Goal: Information Seeking & Learning: Check status

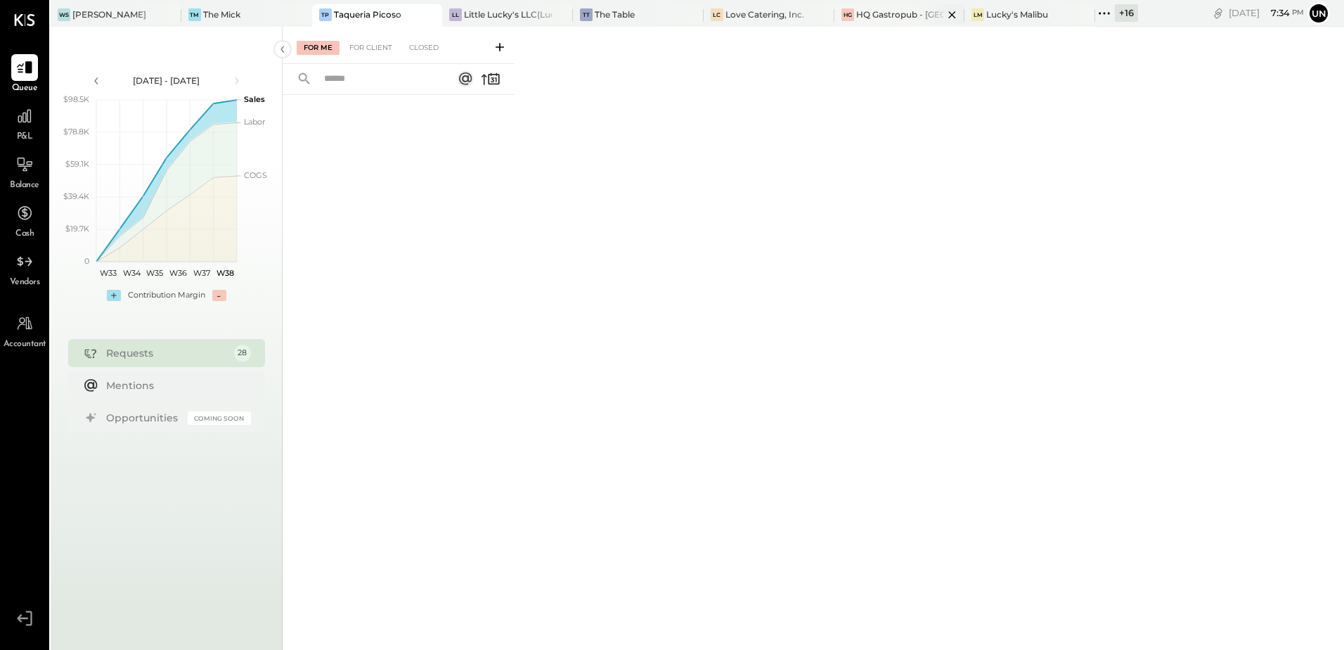
click at [884, 6] on div "HG HQ Gastropub - [GEOGRAPHIC_DATA][PERSON_NAME]" at bounding box center [900, 15] width 131 height 22
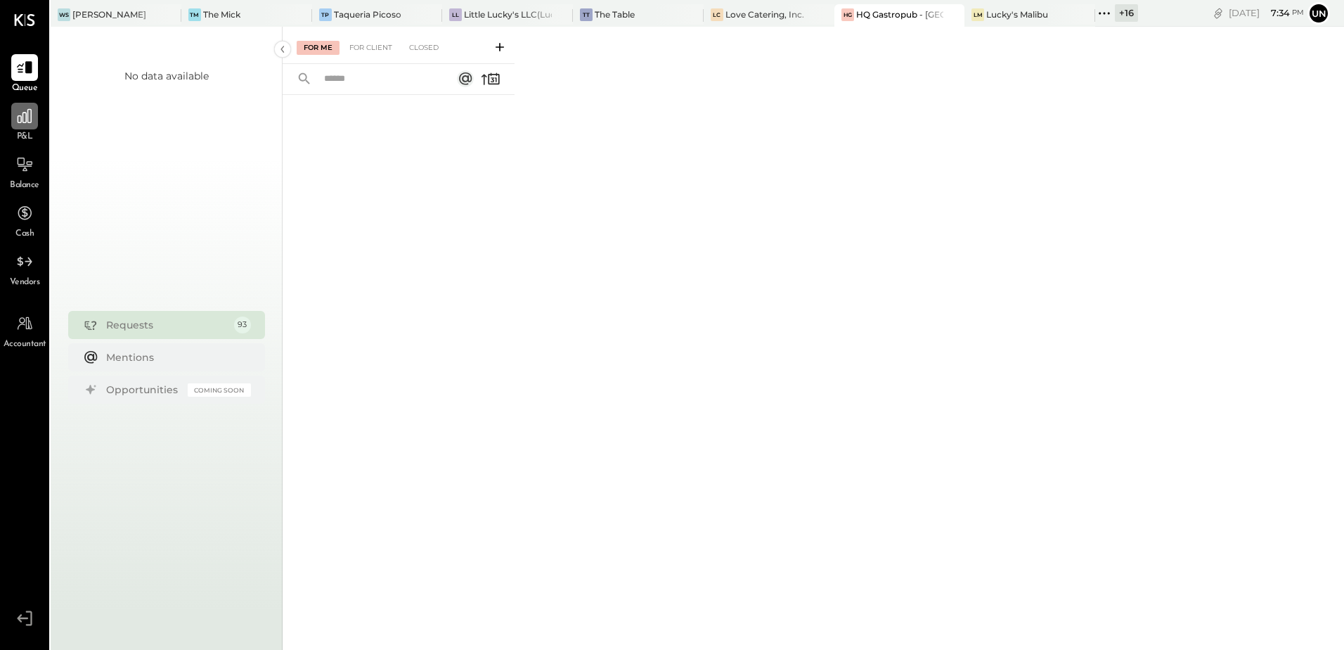
click at [35, 123] on div at bounding box center [24, 116] width 27 height 27
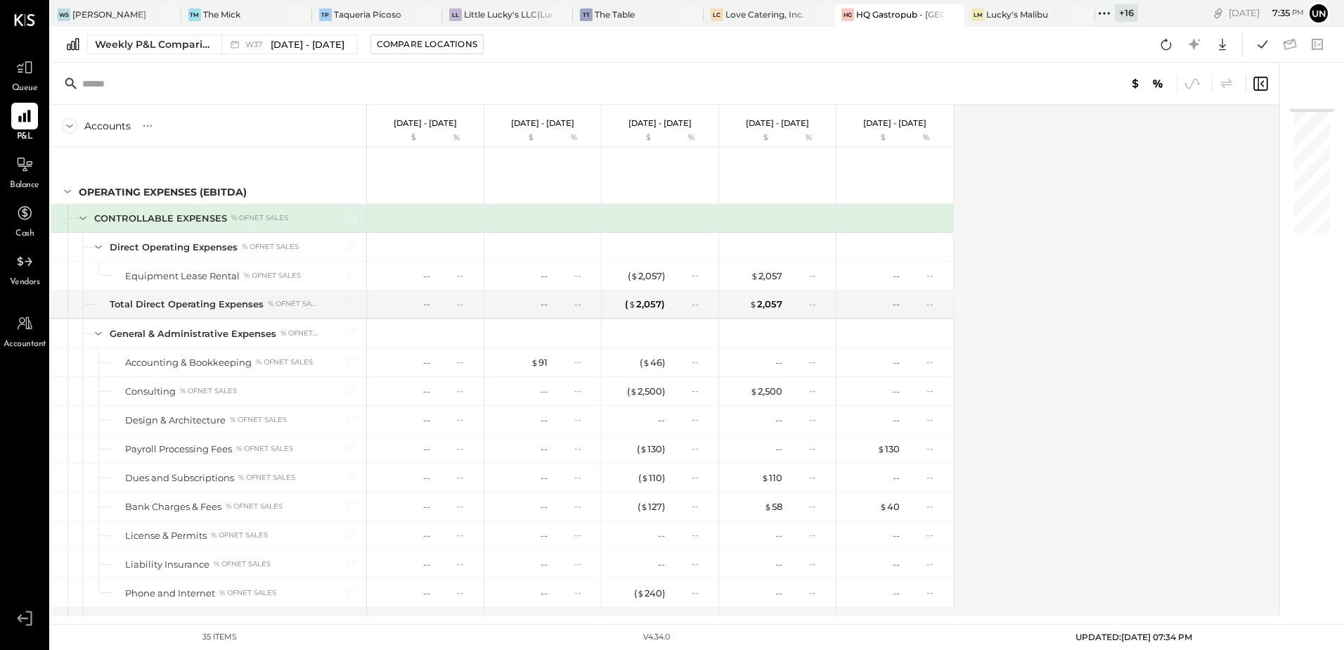
click at [1097, 266] on div "Accounts S % GL [DATE] - [DATE] $ % [DATE] - [DATE] $ % [DATE] - [DATE] $ % [DA…" at bounding box center [666, 360] width 1231 height 510
click at [1149, 231] on div "Accounts S % GL [DATE] - [DATE] $ % [DATE] - [DATE] $ % [DATE] - [DATE] $ % [DA…" at bounding box center [666, 360] width 1231 height 510
click at [1116, 198] on div "Accounts S % GL [DATE] - [DATE] $ % [DATE] - [DATE] $ % [DATE] - [DATE] $ % [DA…" at bounding box center [666, 360] width 1231 height 510
click at [1055, 307] on div "Accounts S % GL [DATE] - [DATE] $ % [DATE] - [DATE] $ % [DATE] - [DATE] $ % [DA…" at bounding box center [666, 360] width 1231 height 510
click at [1037, 363] on div "Accounts S % GL [DATE] - [DATE] $ % [DATE] - [DATE] $ % [DATE] - [DATE] $ % [DA…" at bounding box center [666, 360] width 1231 height 510
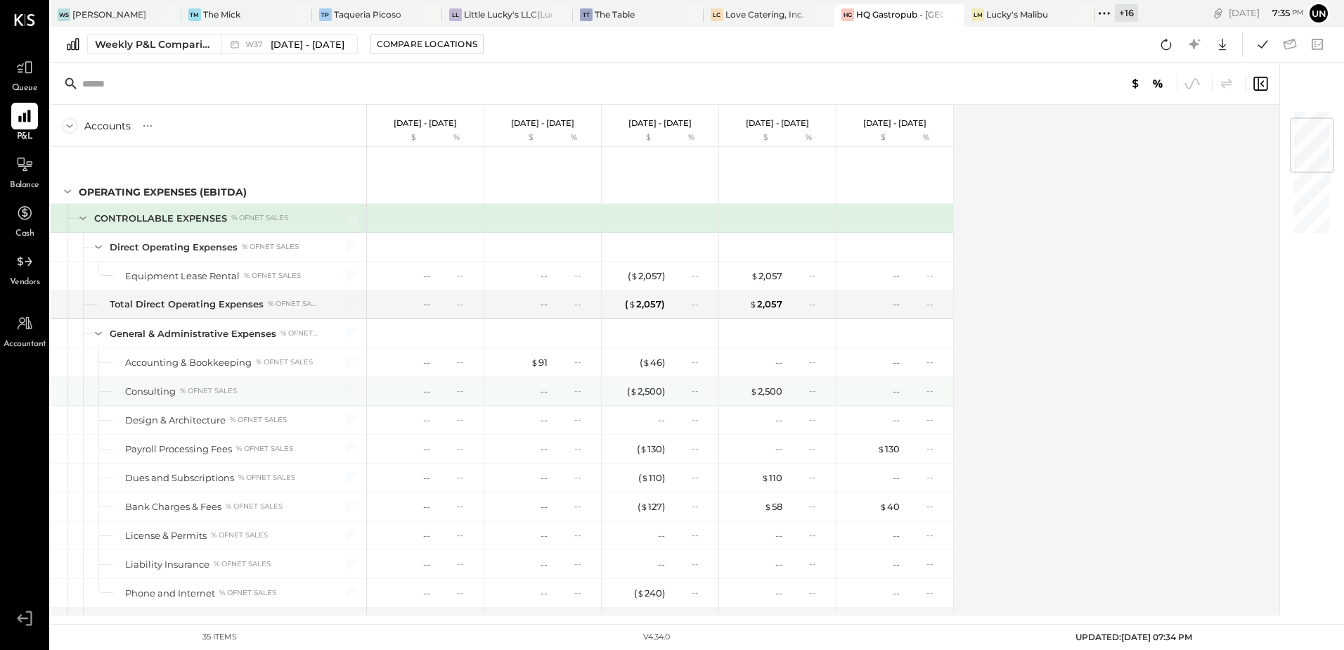
scroll to position [70, 0]
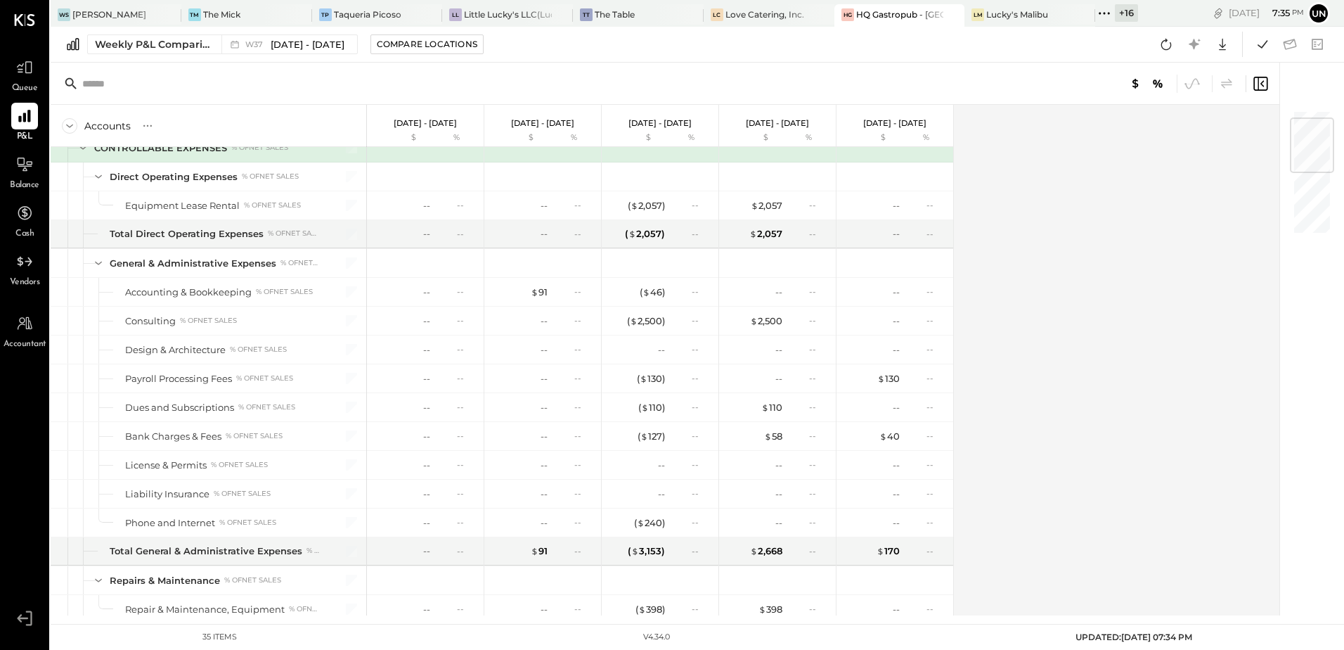
drag, startPoint x: 1079, startPoint y: 298, endPoint x: 1079, endPoint y: 311, distance: 12.7
click at [1079, 299] on div "Accounts S % GL [DATE] - [DATE] $ % [DATE] - [DATE] $ % [DATE] - [DATE] $ % [DA…" at bounding box center [666, 360] width 1231 height 510
click at [1079, 311] on div "Accounts S % GL [DATE] - [DATE] $ % [DATE] - [DATE] $ % [DATE] - [DATE] $ % [DA…" at bounding box center [666, 360] width 1231 height 510
click at [1083, 322] on div "Accounts S % GL [DATE] - [DATE] $ % [DATE] - [DATE] $ % [DATE] - [DATE] $ % [DA…" at bounding box center [666, 360] width 1231 height 510
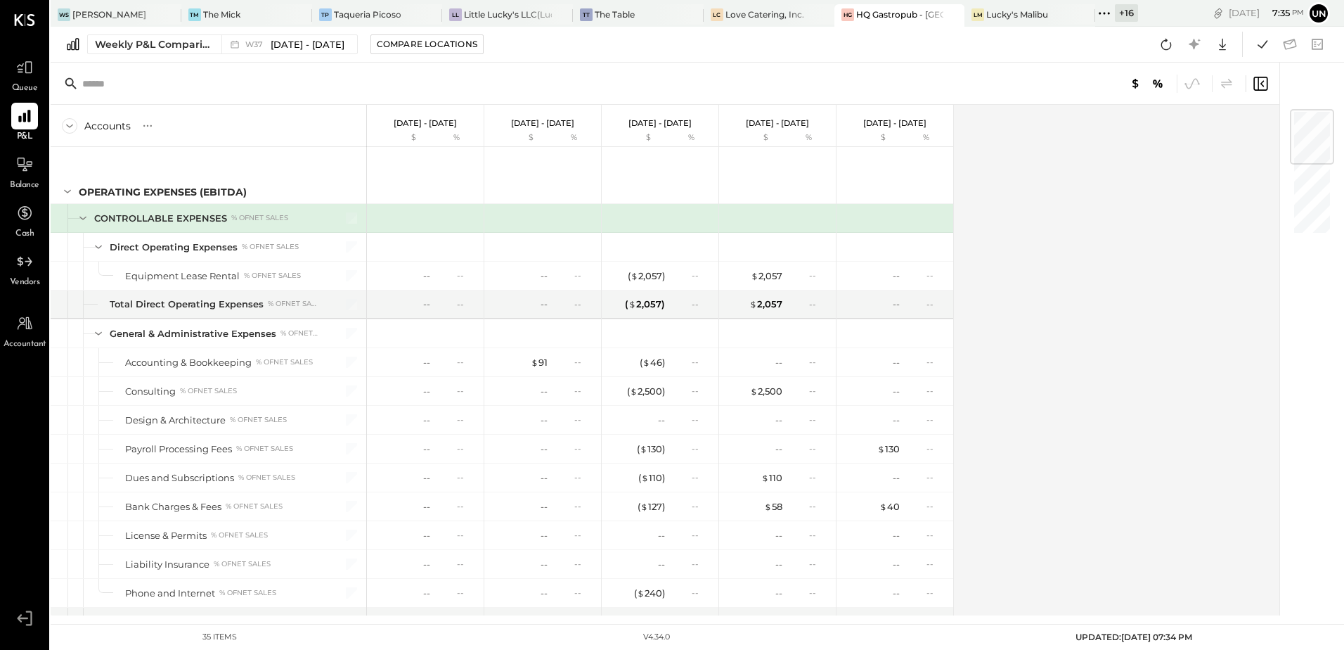
click at [1095, 11] on div "+ 16" at bounding box center [1116, 13] width 43 height 18
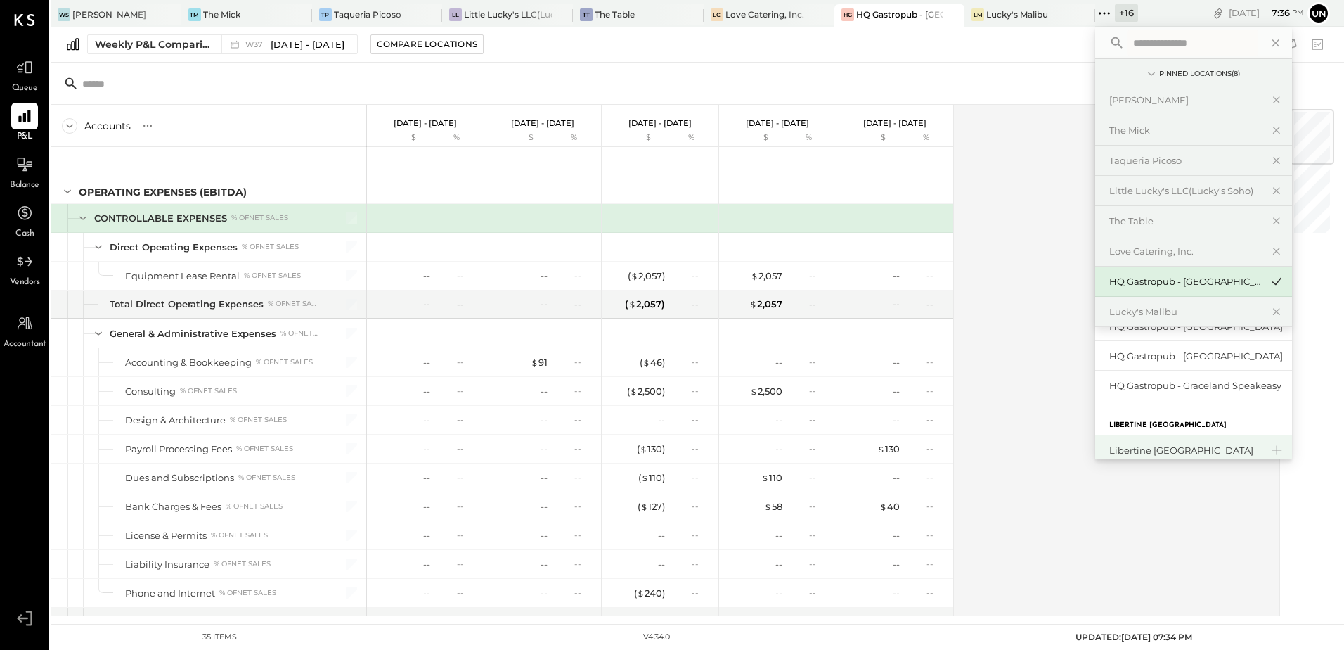
scroll to position [419, 0]
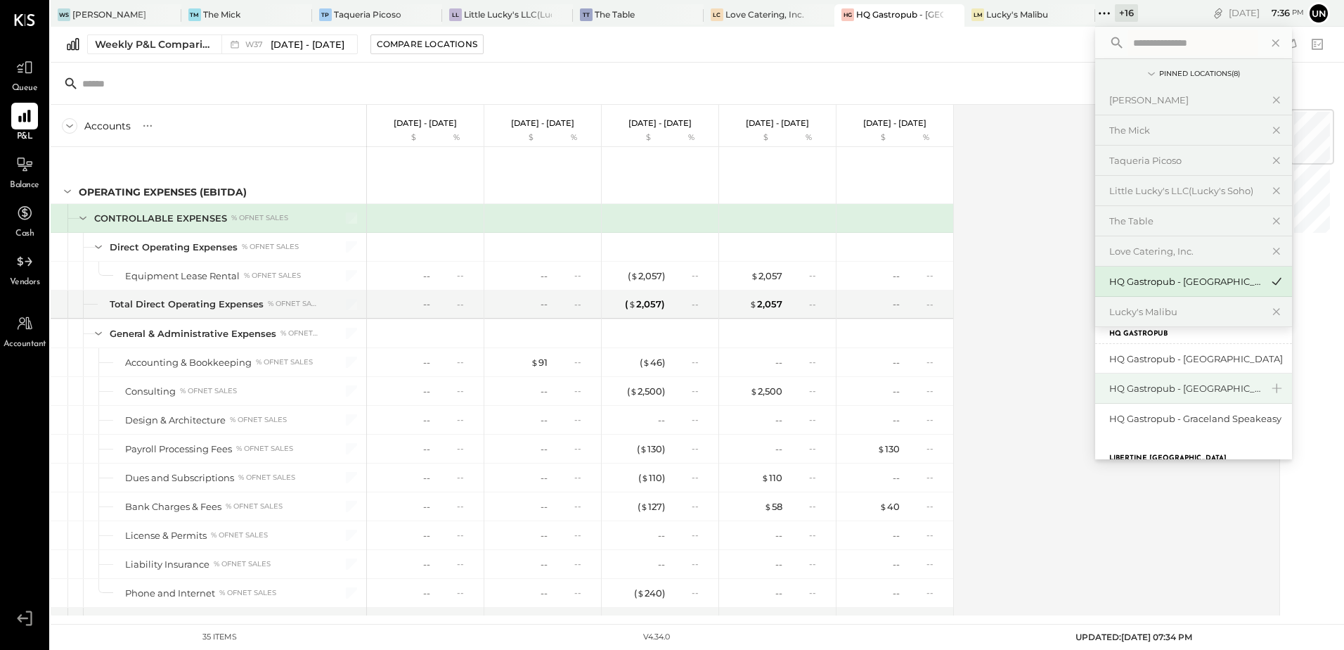
click at [1194, 386] on div "HQ Gastropub - [GEOGRAPHIC_DATA]" at bounding box center [1185, 388] width 152 height 13
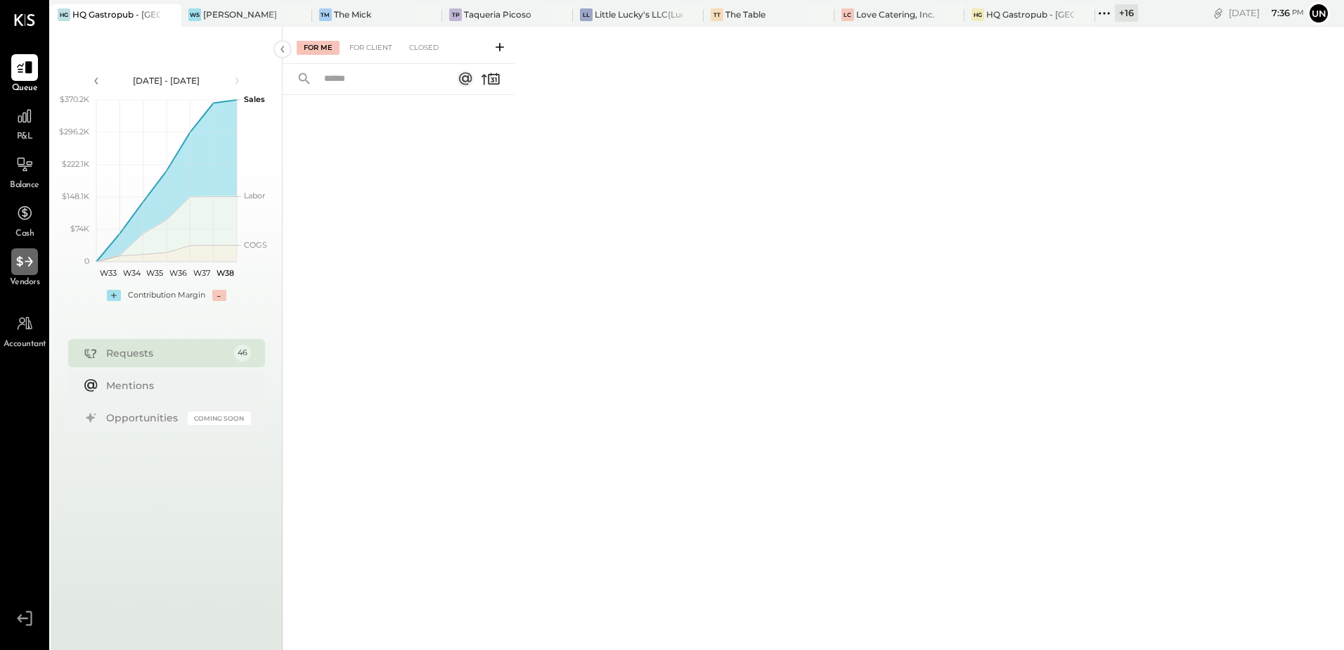
click at [25, 274] on div at bounding box center [24, 261] width 27 height 27
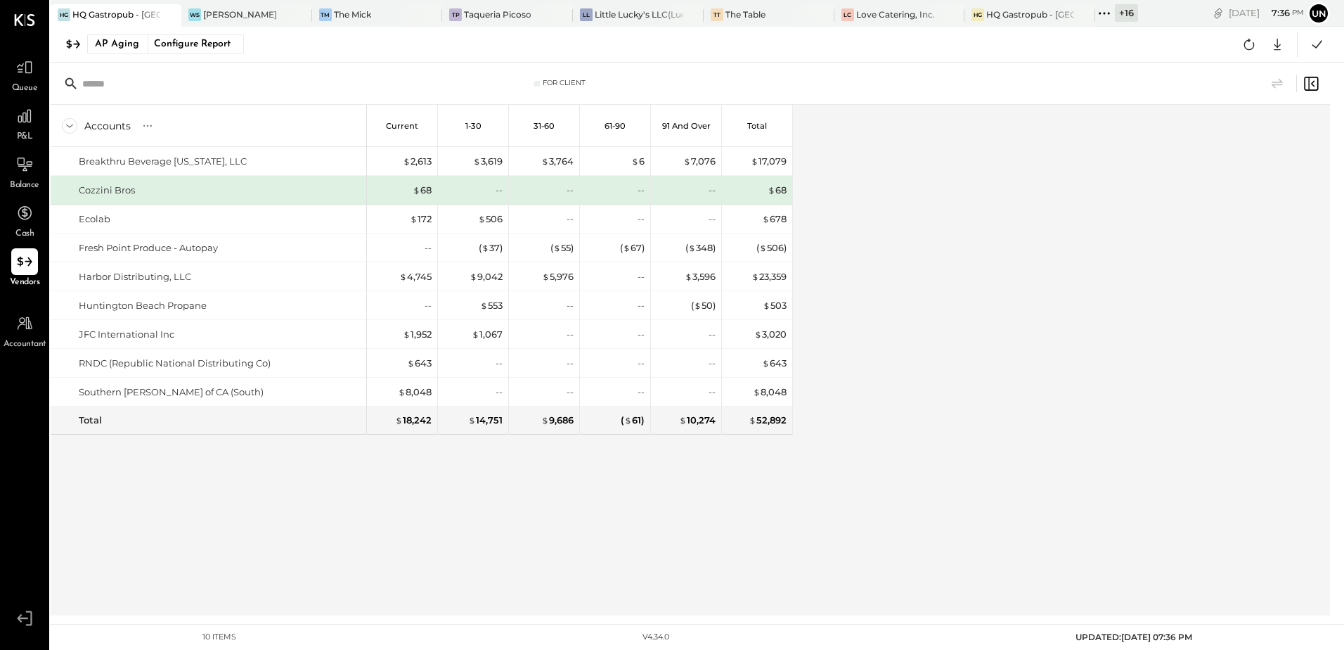
click at [964, 342] on div "Accounts S % GL Current 1-30 31-60 61-90 91 and Over Total Breakthru Beverage […" at bounding box center [692, 360] width 1282 height 510
click at [896, 215] on div "Accounts S % GL Current 1-30 31-60 61-90 91 and Over Total Breakthru Beverage […" at bounding box center [692, 360] width 1282 height 510
click at [1107, 18] on icon at bounding box center [1104, 13] width 18 height 18
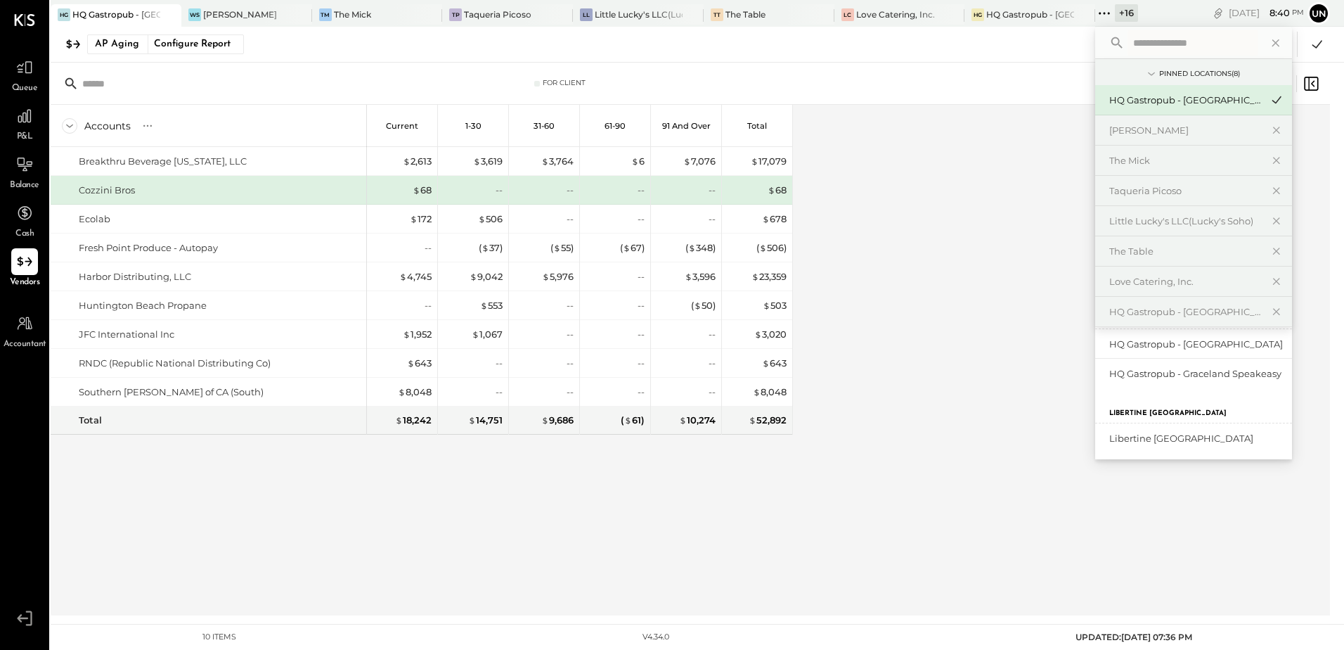
scroll to position [420, 0]
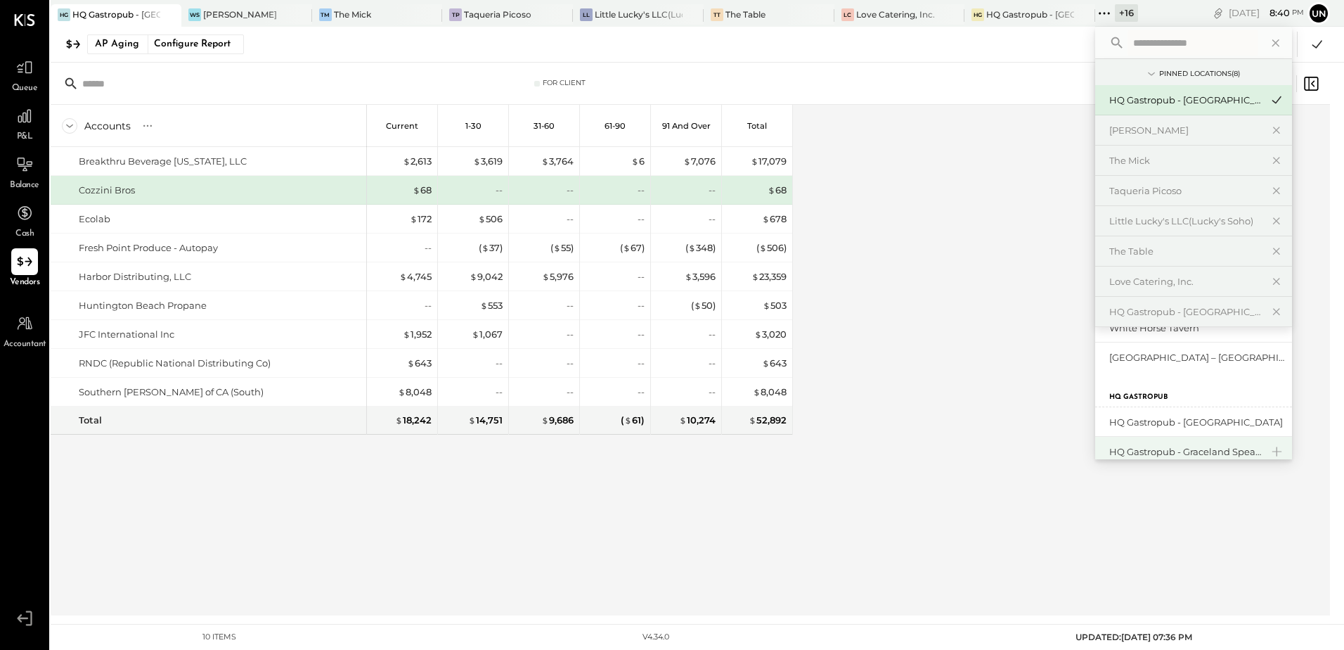
click at [1176, 444] on div "HQ Gastropub - Graceland Speakeasy" at bounding box center [1193, 452] width 197 height 30
click at [1202, 444] on div "HQ Gastropub - Graceland Speakeasy" at bounding box center [1193, 452] width 197 height 30
click at [1206, 445] on div "HQ Gastropub - Graceland Speakeasy" at bounding box center [1185, 451] width 152 height 13
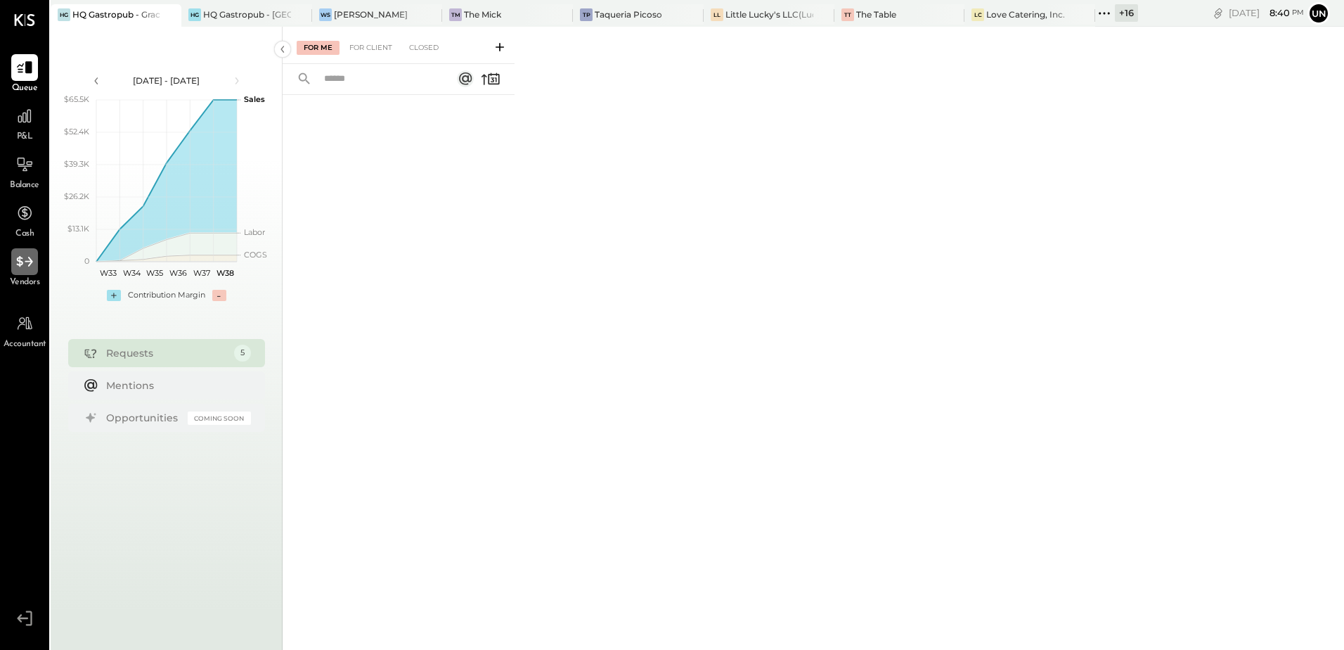
click at [27, 259] on icon at bounding box center [24, 261] width 18 height 18
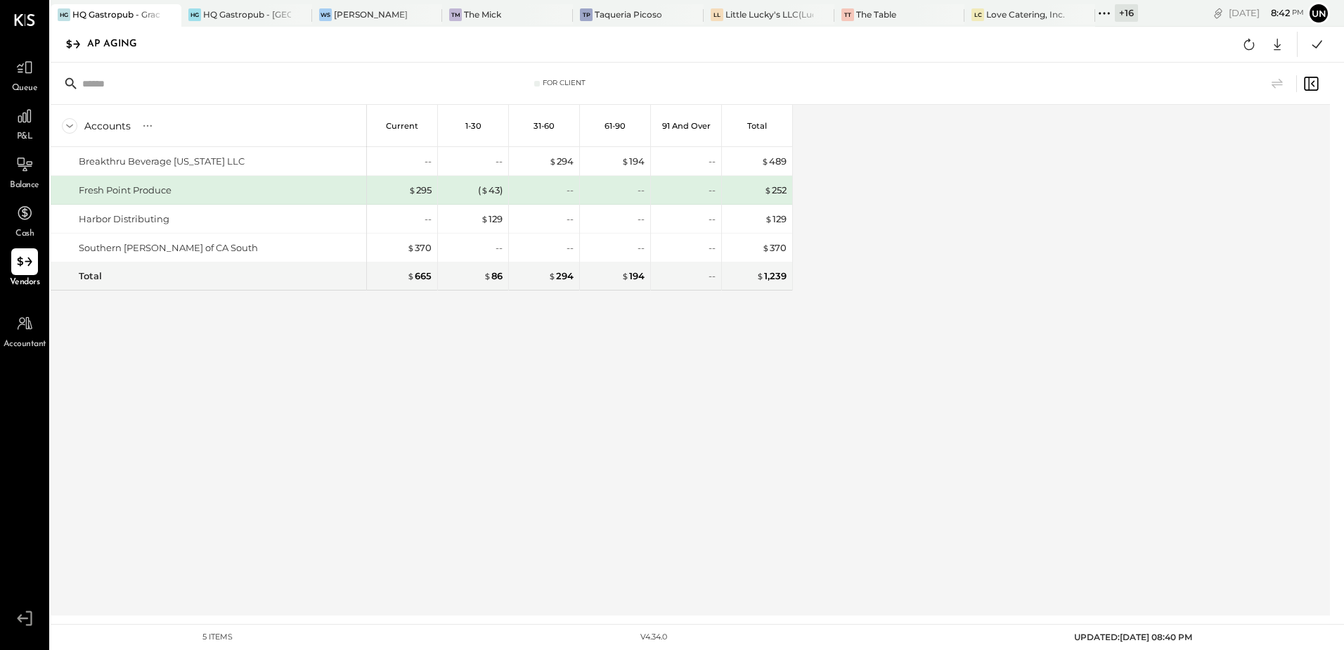
click at [921, 255] on div "Accounts S % GL Current 1-30 31-60 61-90 91 and Over Total Breakthru Beverage […" at bounding box center [692, 360] width 1282 height 510
drag, startPoint x: 1254, startPoint y: 45, endPoint x: 1242, endPoint y: 44, distance: 11.3
click at [1254, 44] on icon at bounding box center [1249, 44] width 11 height 11
click at [1019, 275] on div "Accounts S % GL Current 1-30 31-60 61-90 91 and Over Total Breakthru Beverage […" at bounding box center [692, 360] width 1282 height 510
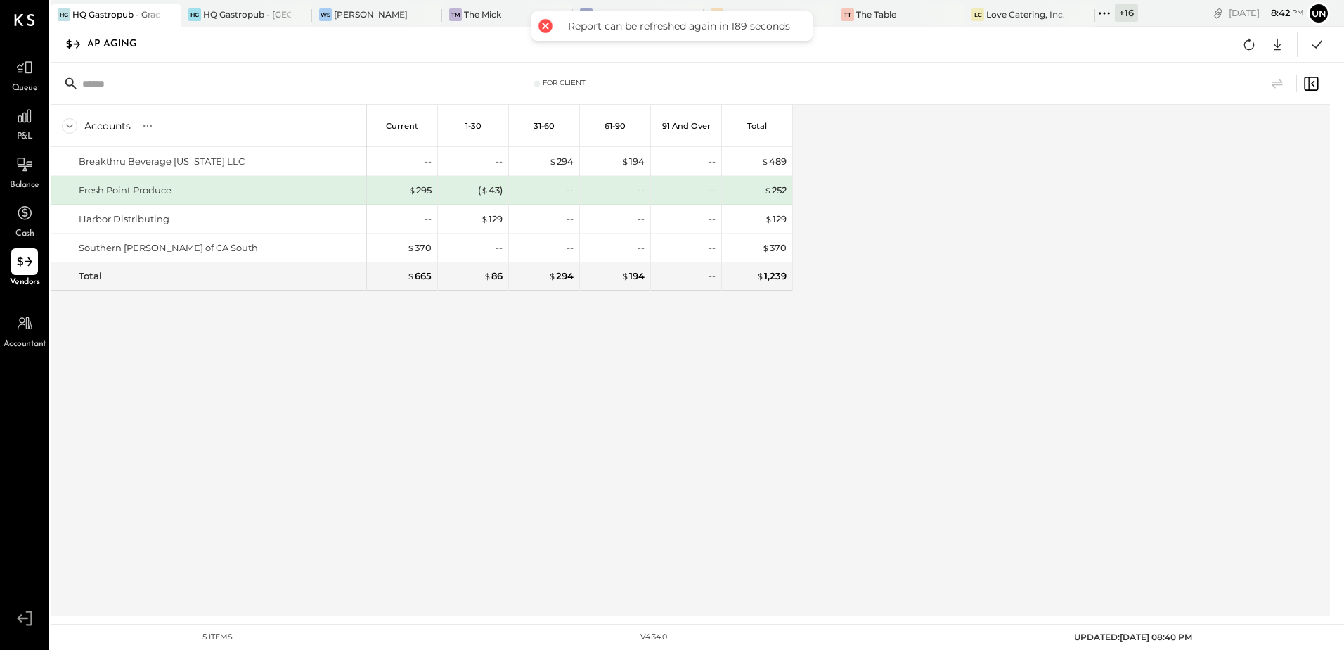
click at [1022, 282] on div "Accounts S % GL Current 1-30 31-60 61-90 91 and Over Total Breakthru Beverage […" at bounding box center [692, 360] width 1282 height 510
click at [1110, 253] on div "Accounts S % GL Current 1-30 31-60 61-90 91 and Over Total Breakthru Beverage […" at bounding box center [692, 360] width 1282 height 510
click at [427, 432] on div "Accounts S % GL Current 1-30 31-60 61-90 91 and Over Total Breakthru Beverage […" at bounding box center [422, 360] width 742 height 510
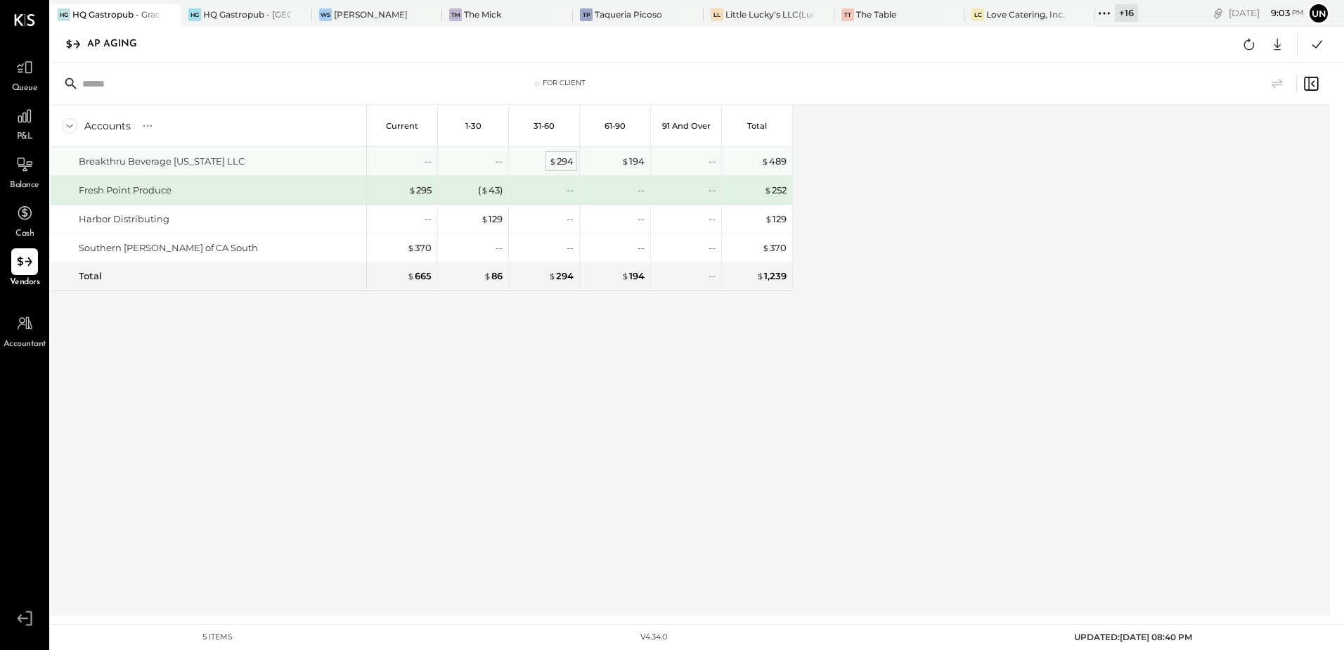
click at [567, 166] on div "$ 294" at bounding box center [561, 161] width 25 height 13
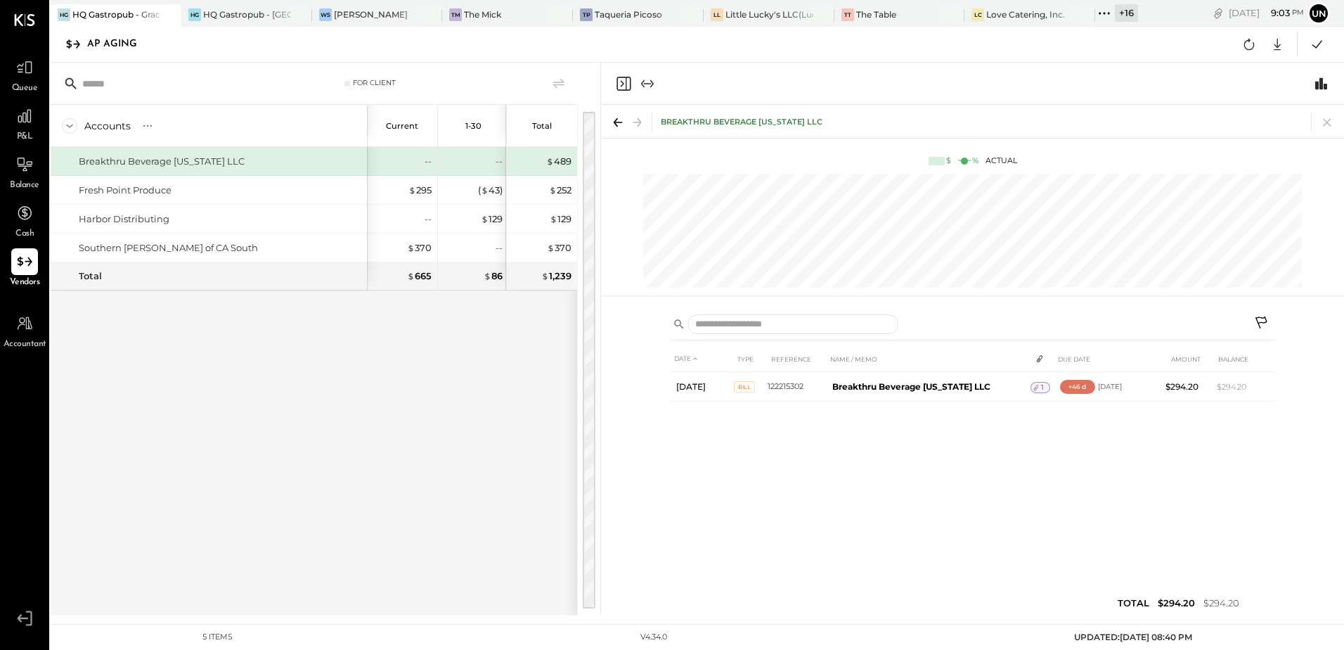
click at [316, 48] on div "AP Aging Google Sheets Excel" at bounding box center [698, 45] width 1294 height 36
click at [612, 123] on icon at bounding box center [618, 122] width 20 height 20
click at [632, 123] on icon at bounding box center [638, 122] width 20 height 20
click at [627, 84] on icon "Close panel" at bounding box center [623, 83] width 17 height 17
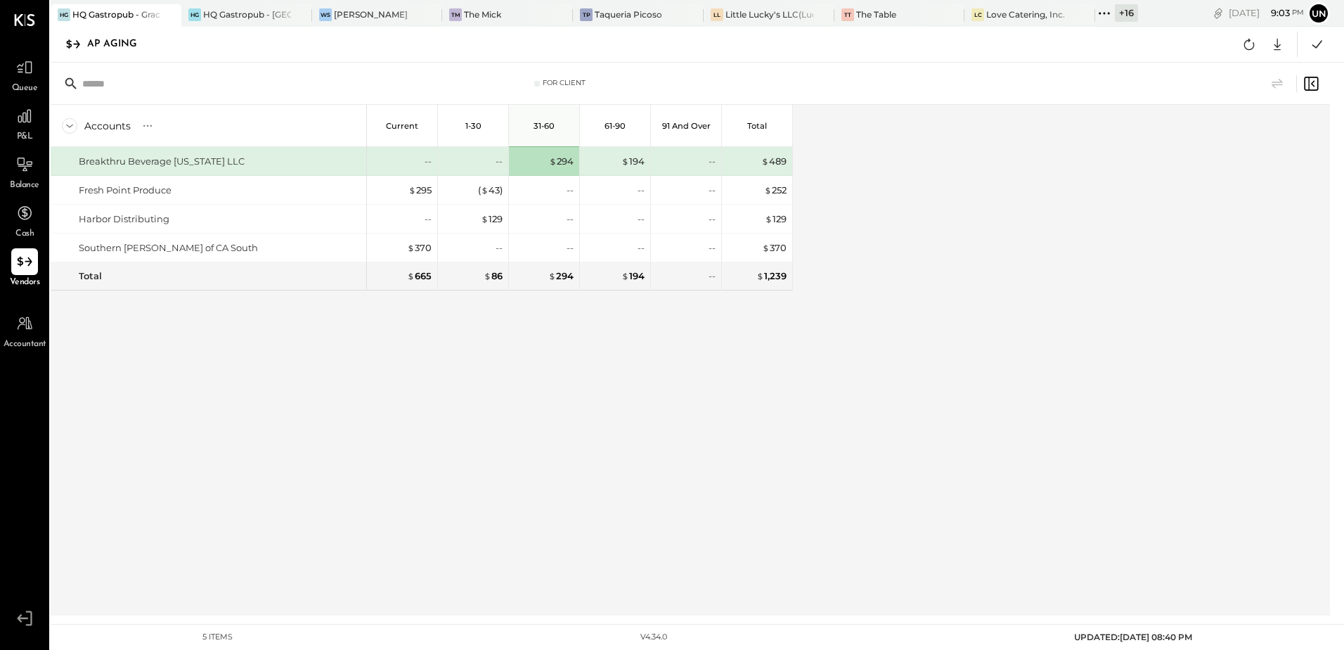
click at [936, 312] on div "Accounts S % GL Current 1-30 31-60 61-90 91 and Over Total Breakthru Beverage […" at bounding box center [692, 360] width 1282 height 510
click at [929, 337] on div "Accounts S % GL Current 1-30 31-60 61-90 91 and Over Total Breakthru Beverage […" at bounding box center [692, 360] width 1282 height 510
